Goal: Task Accomplishment & Management: Manage account settings

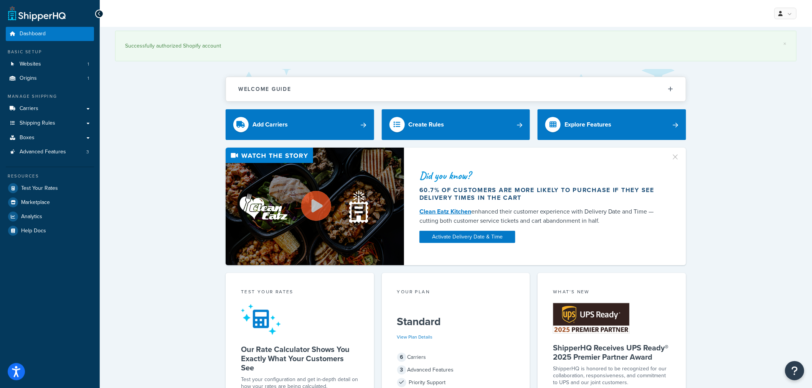
drag, startPoint x: 0, startPoint y: 0, endPoint x: 156, endPoint y: 197, distance: 250.8
click at [156, 197] on div "Did you know? 60.7% of customers are more likely to purchase if they see delive…" at bounding box center [456, 207] width 682 height 118
click at [48, 123] on span "Shipping Rules" at bounding box center [38, 123] width 36 height 7
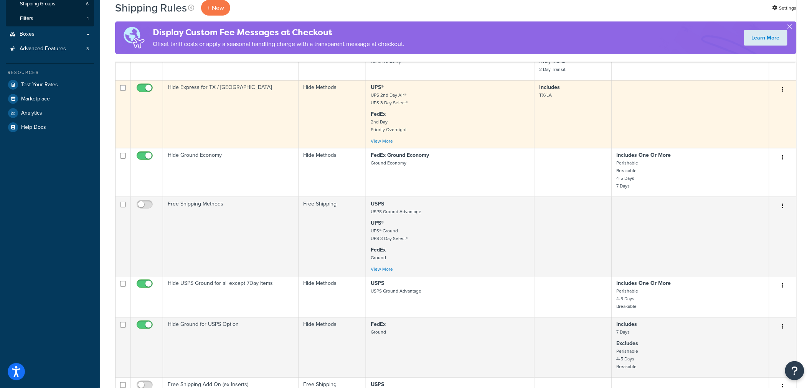
scroll to position [213, 0]
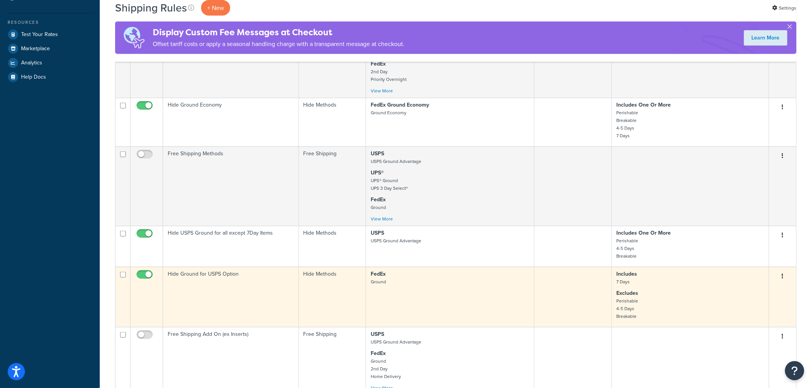
click at [228, 275] on td "Hide Ground for USPS Option" at bounding box center [231, 297] width 136 height 60
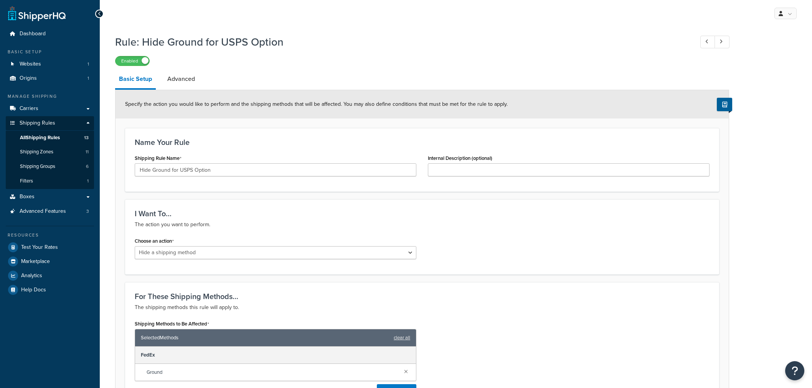
select select "HIDE"
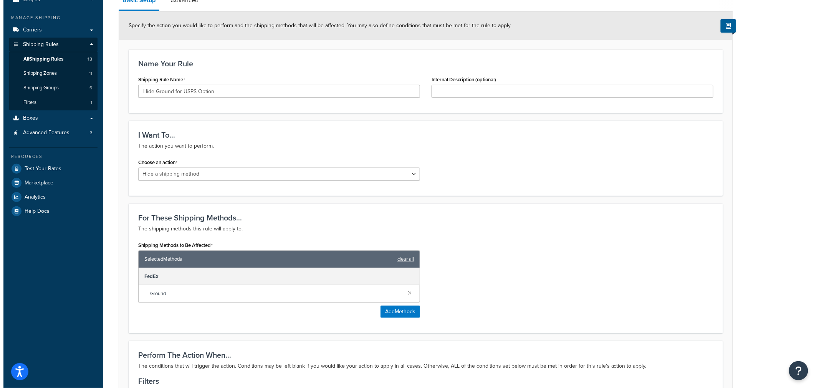
scroll to position [85, 0]
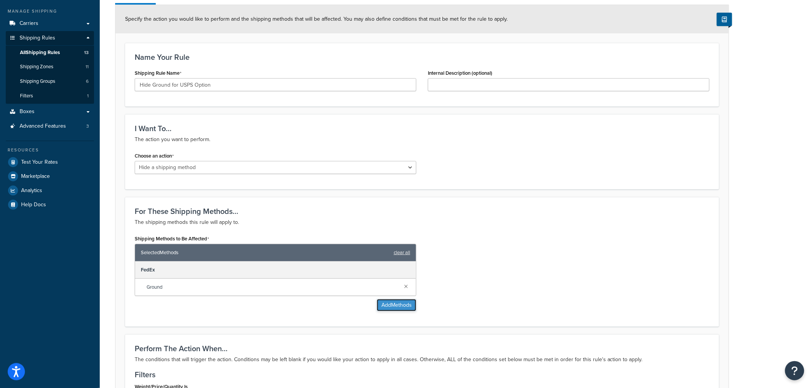
click at [400, 307] on button "Add Methods" at bounding box center [397, 305] width 40 height 12
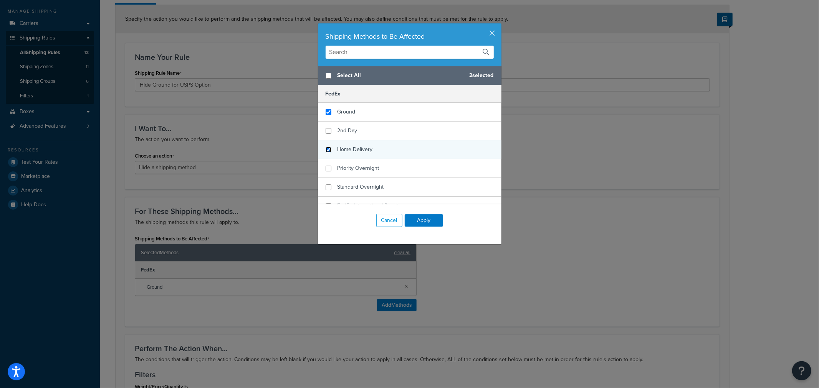
click at [325, 149] on input "checkbox" at bounding box center [328, 150] width 6 height 6
checkbox input "true"
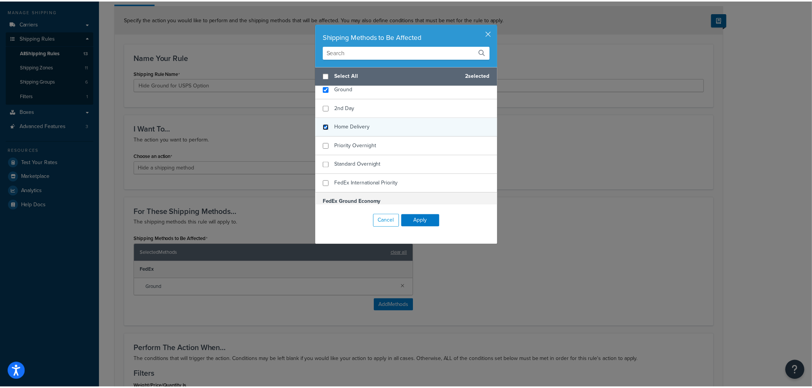
scroll to position [43, 0]
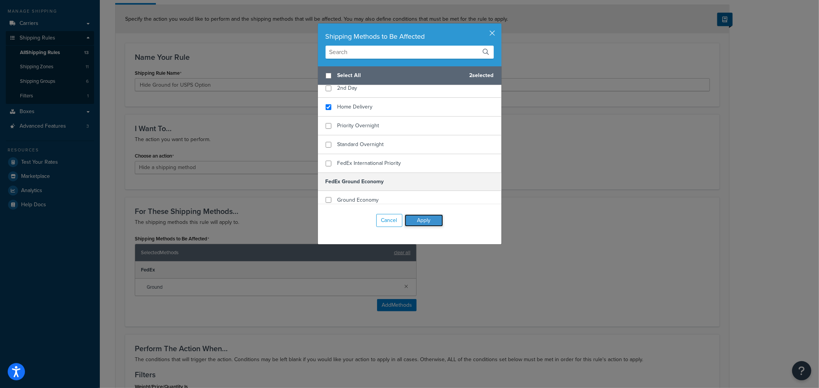
click at [427, 220] on button "Apply" at bounding box center [424, 221] width 38 height 12
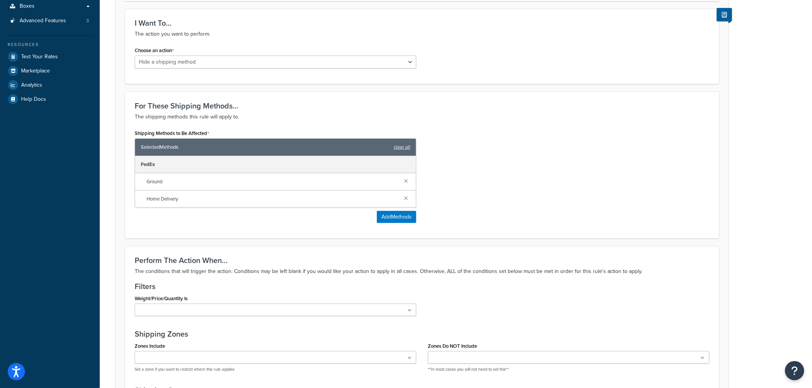
scroll to position [365, 0]
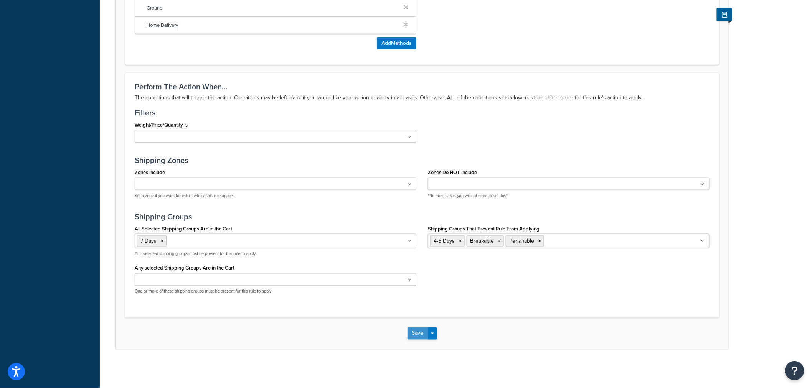
click at [417, 335] on button "Save" at bounding box center [418, 334] width 21 height 12
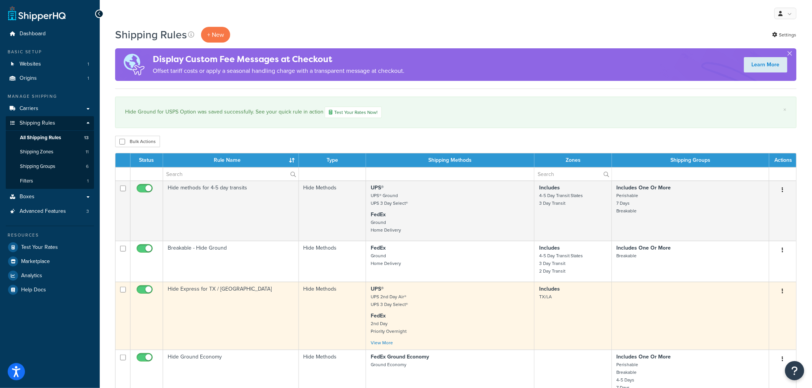
scroll to position [43, 0]
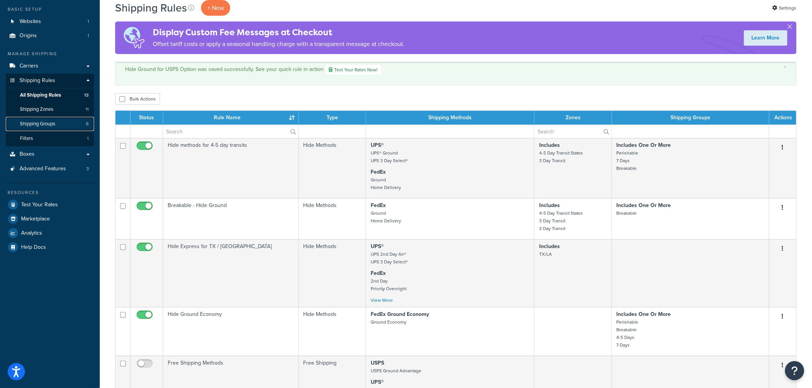
click at [48, 126] on span "Shipping Groups" at bounding box center [37, 124] width 35 height 7
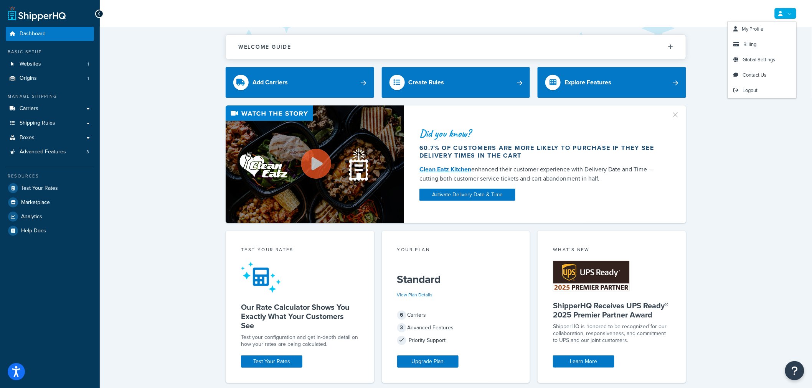
click at [782, 11] on icon at bounding box center [781, 13] width 4 height 5
click at [756, 89] on span "Logout" at bounding box center [750, 90] width 15 height 7
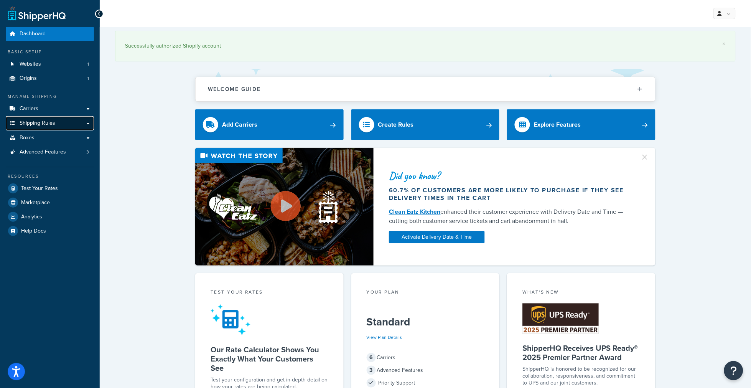
click at [50, 124] on span "Shipping Rules" at bounding box center [38, 123] width 36 height 7
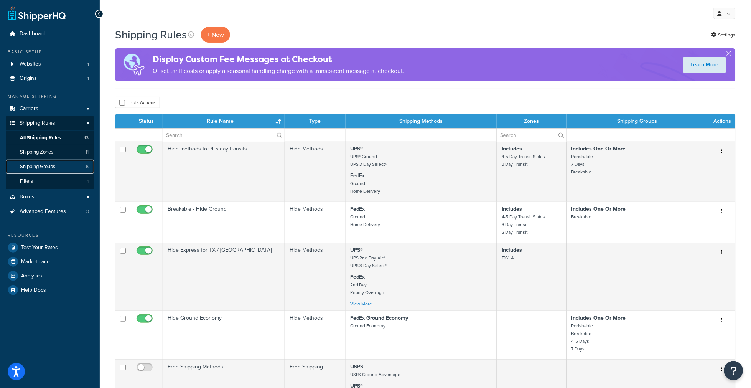
click at [48, 162] on link "Shipping Groups 6" at bounding box center [50, 167] width 88 height 14
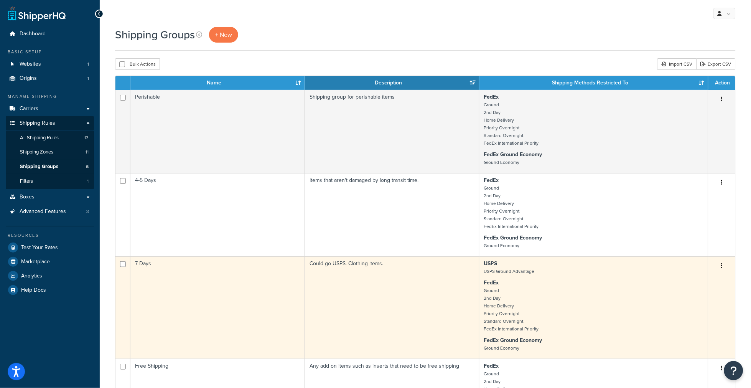
scroll to position [43, 0]
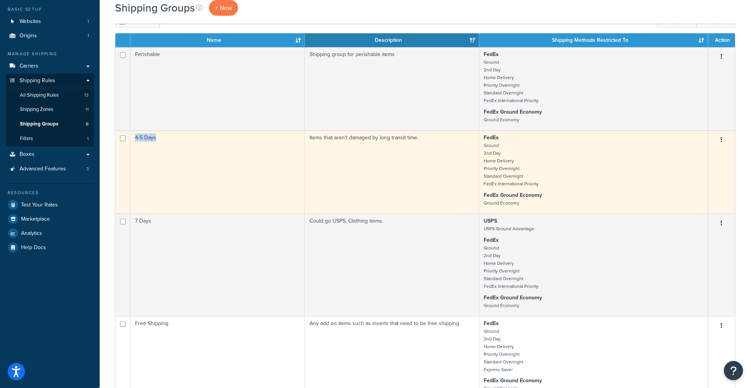
drag, startPoint x: 136, startPoint y: 137, endPoint x: 156, endPoint y: 140, distance: 20.1
click at [156, 140] on td "4-5 Days" at bounding box center [217, 171] width 175 height 83
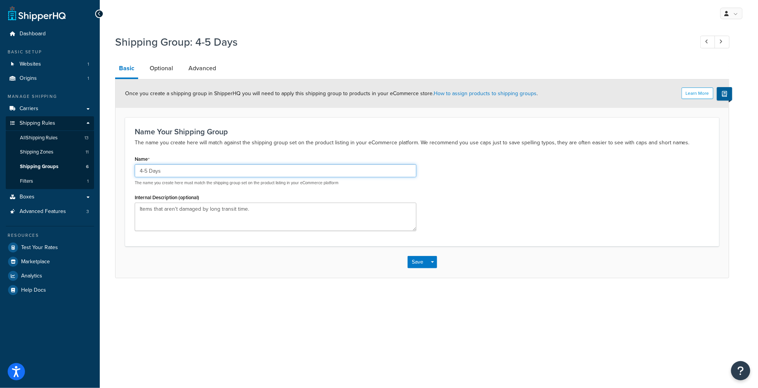
drag, startPoint x: 0, startPoint y: 0, endPoint x: 139, endPoint y: 173, distance: 222.0
click at [139, 173] on input "4-5 Days" at bounding box center [276, 170] width 282 height 13
drag, startPoint x: 140, startPoint y: 170, endPoint x: 164, endPoint y: 168, distance: 24.3
click at [164, 168] on input "4-5 Days" at bounding box center [276, 170] width 282 height 13
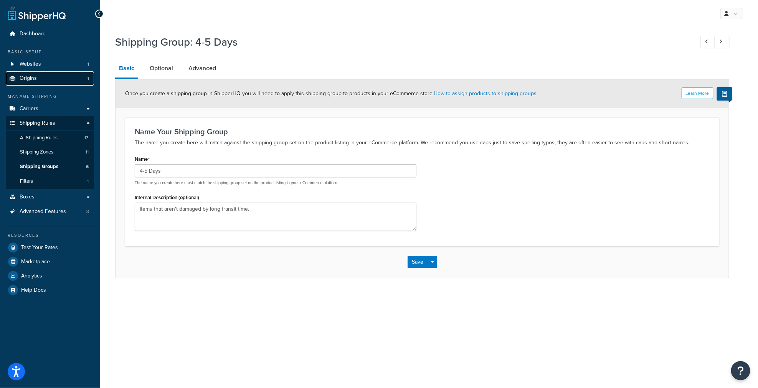
click at [46, 79] on link "Origins 1" at bounding box center [50, 78] width 88 height 14
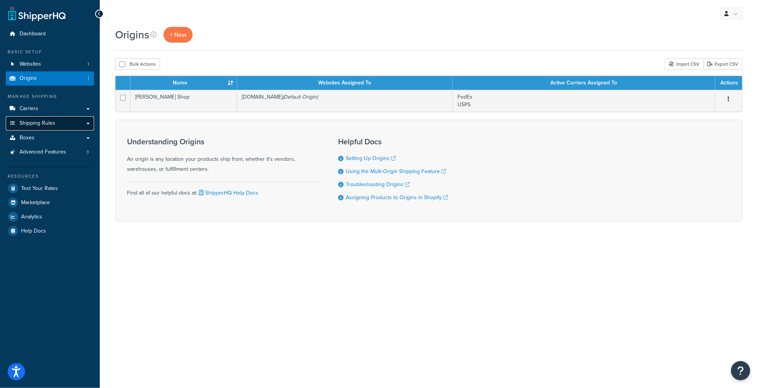
click at [43, 126] on span "Shipping Rules" at bounding box center [38, 123] width 36 height 7
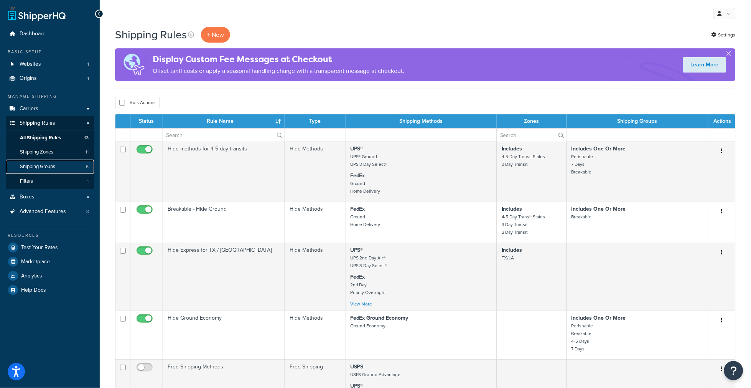
click at [45, 169] on span "Shipping Groups" at bounding box center [37, 167] width 35 height 7
